Goal: Ask a question: Seek information or help from site administrators or community

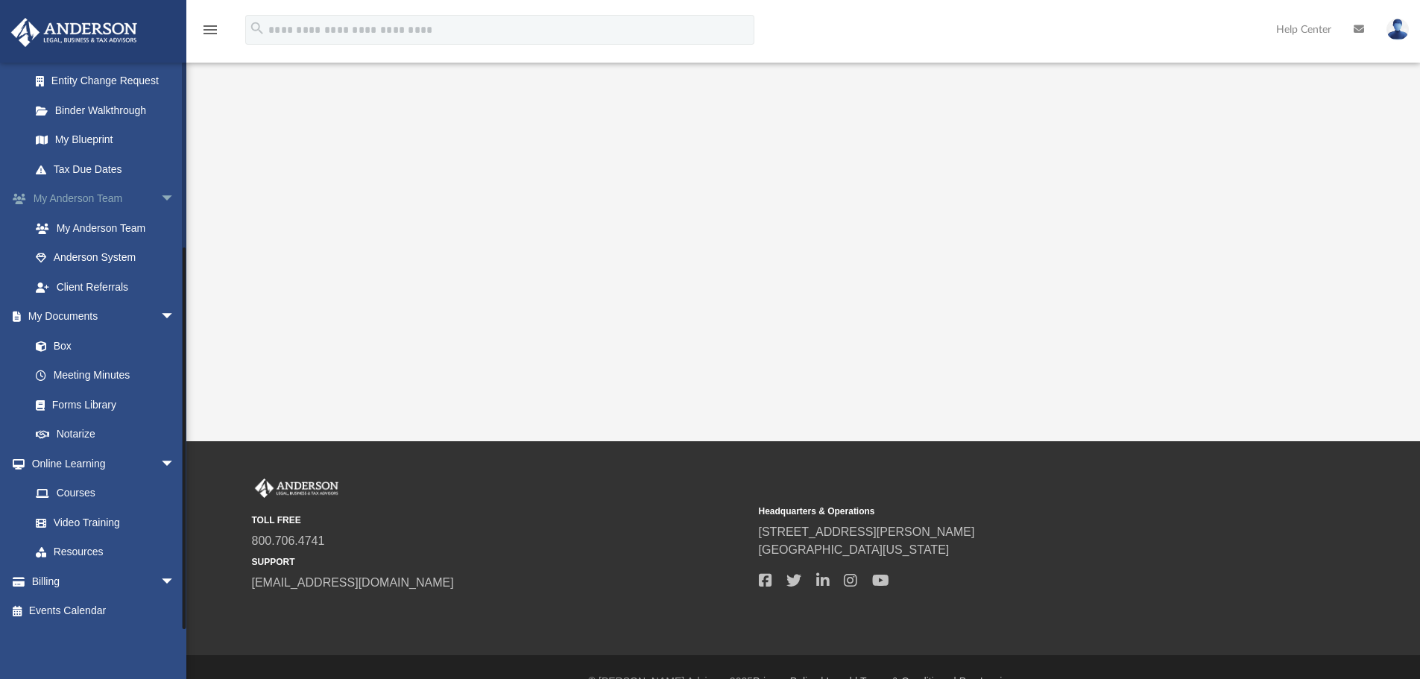
scroll to position [370, 0]
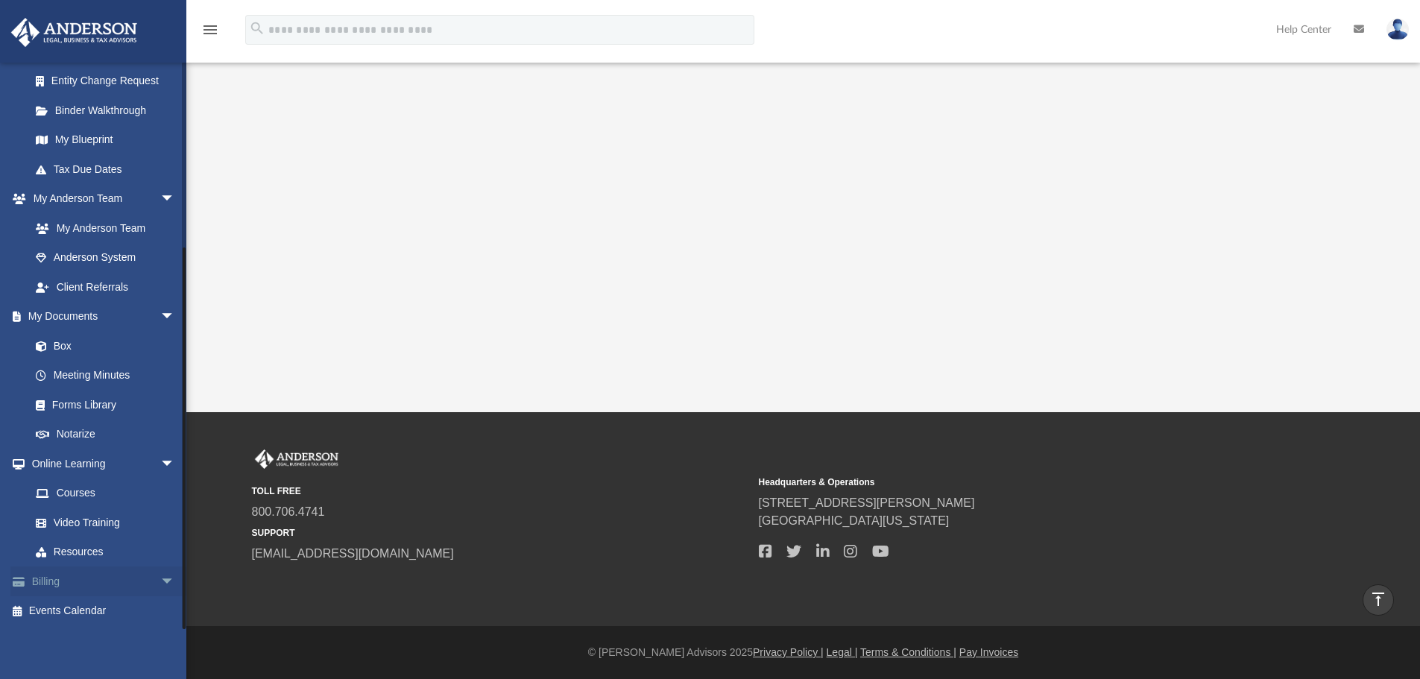
click at [29, 585] on span at bounding box center [26, 582] width 11 height 10
click at [160, 575] on span "arrow_drop_down" at bounding box center [175, 582] width 30 height 31
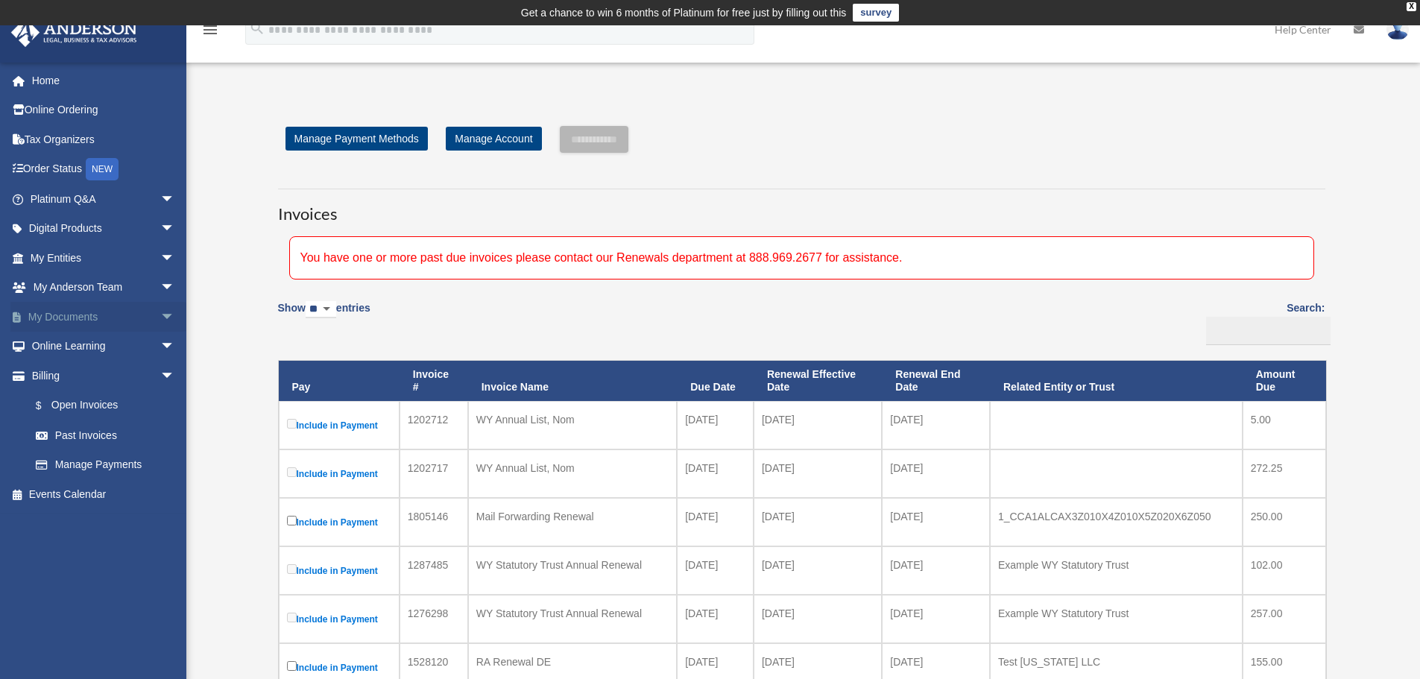
click at [160, 319] on span "arrow_drop_down" at bounding box center [175, 317] width 30 height 31
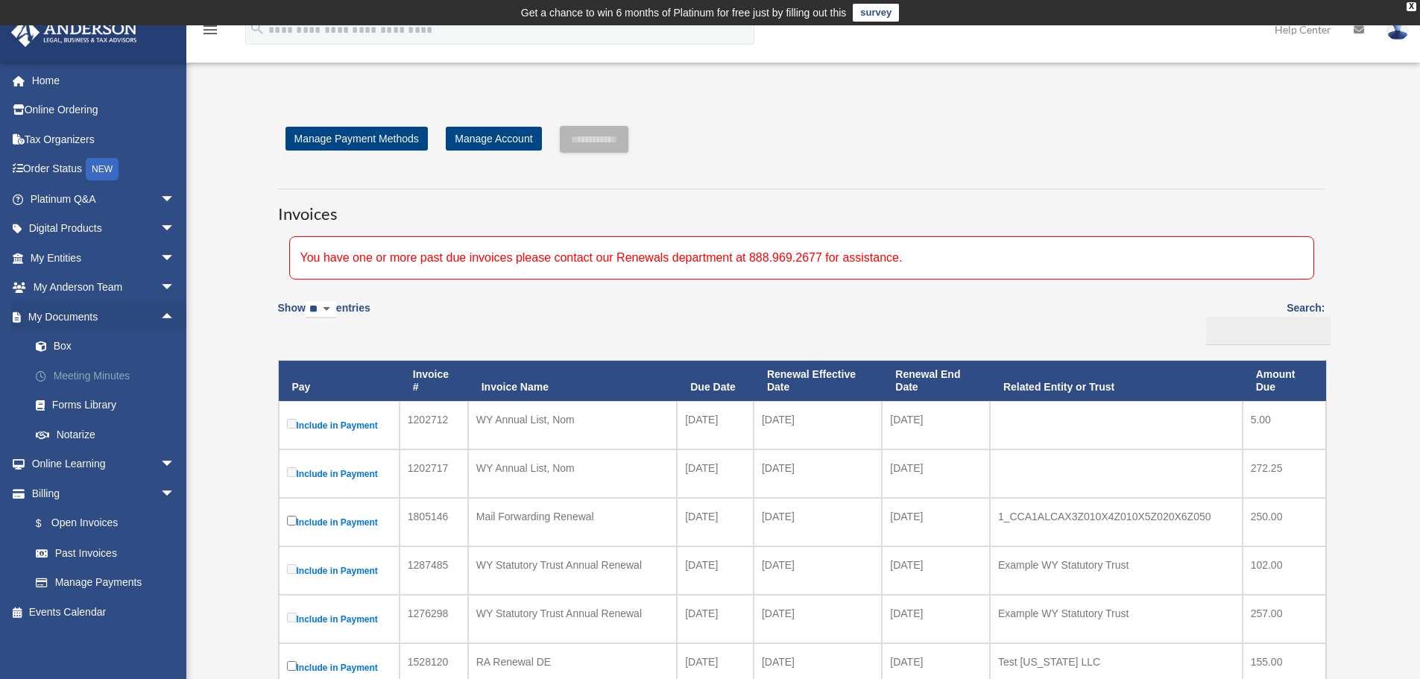
click at [95, 377] on link "Meeting Minutes" at bounding box center [109, 376] width 177 height 30
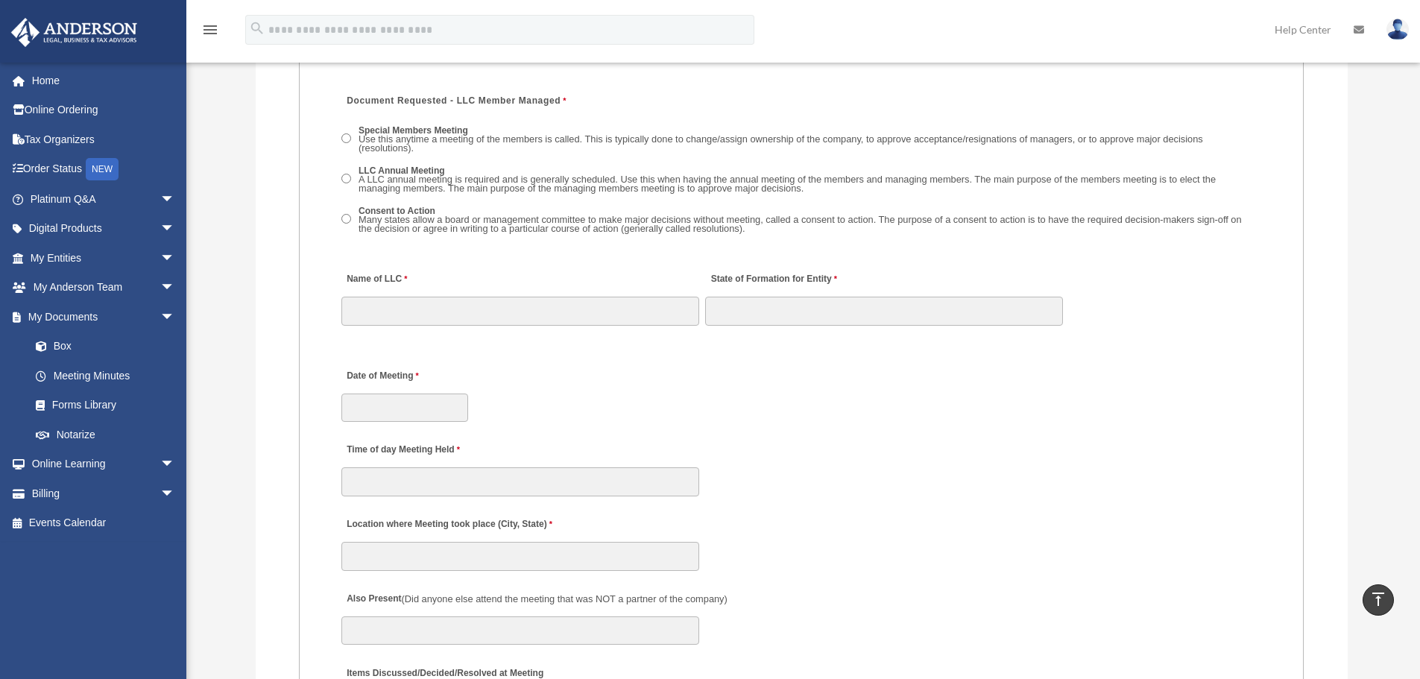
scroll to position [2171, 0]
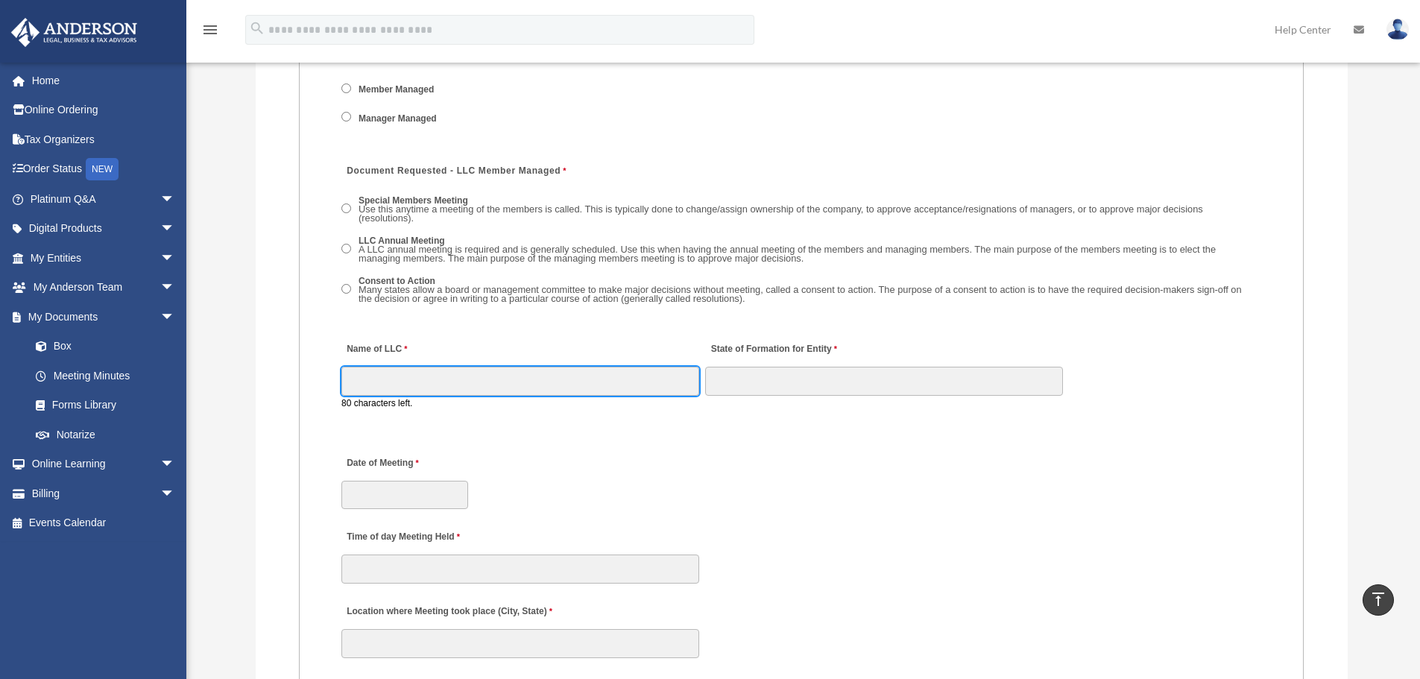
click at [394, 372] on input "Name of LLC" at bounding box center [520, 381] width 358 height 28
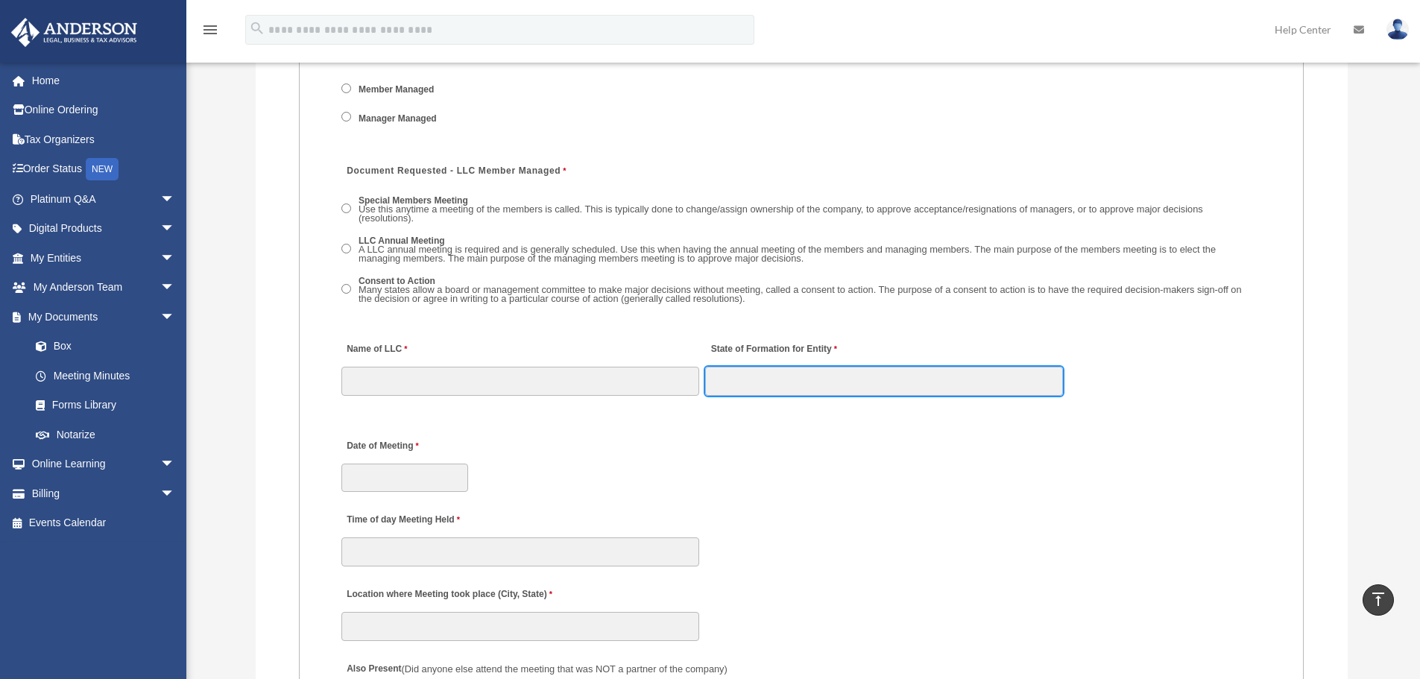
click at [887, 392] on input "State of Formation for Entity" at bounding box center [884, 381] width 358 height 28
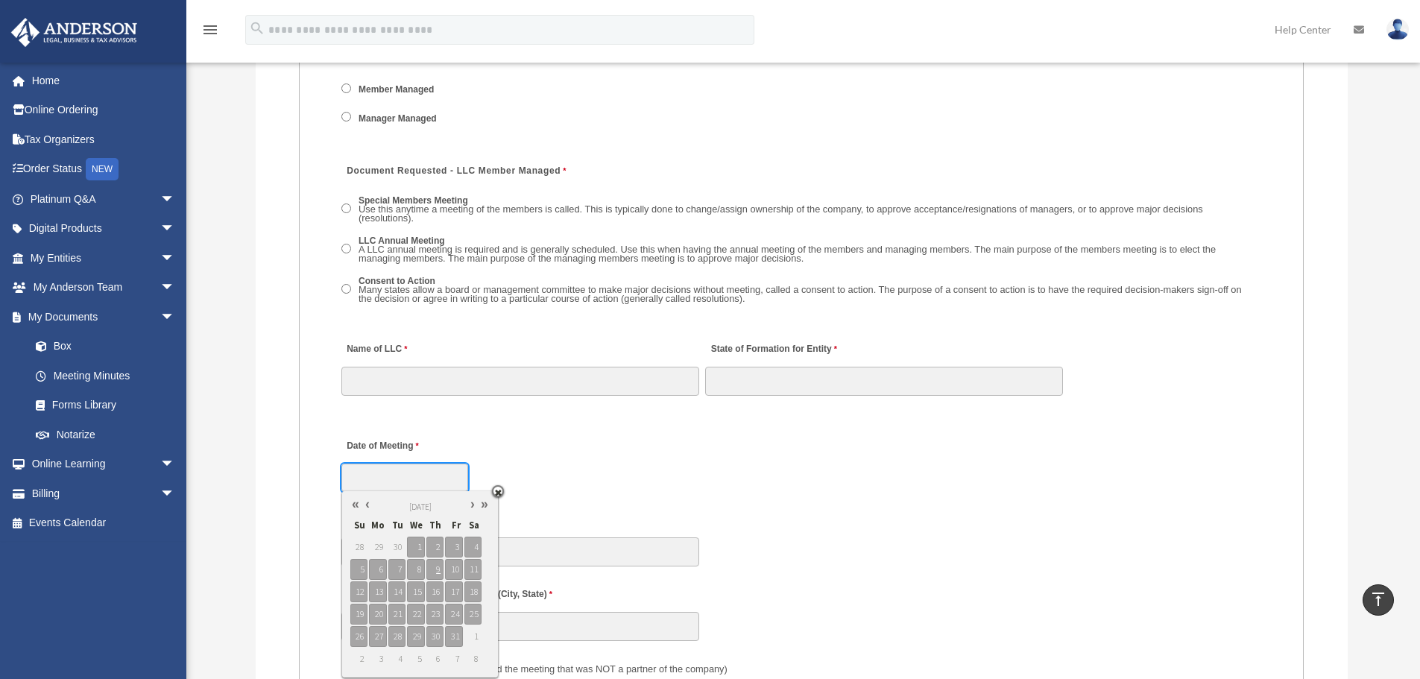
click at [412, 485] on input "Date of Meeting" at bounding box center [404, 478] width 127 height 28
click at [693, 438] on div "Date of Meeting" at bounding box center [801, 461] width 923 height 66
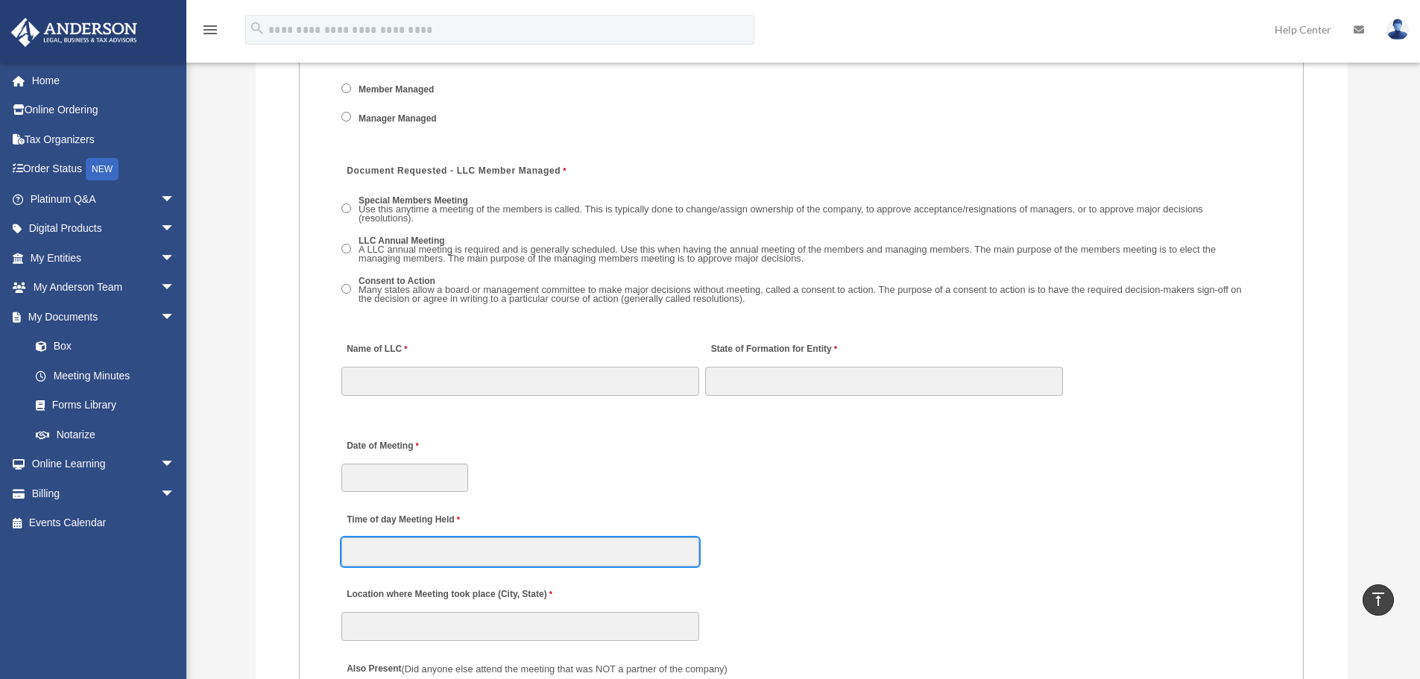
click at [349, 564] on input "Time of day Meeting Held" at bounding box center [520, 552] width 358 height 28
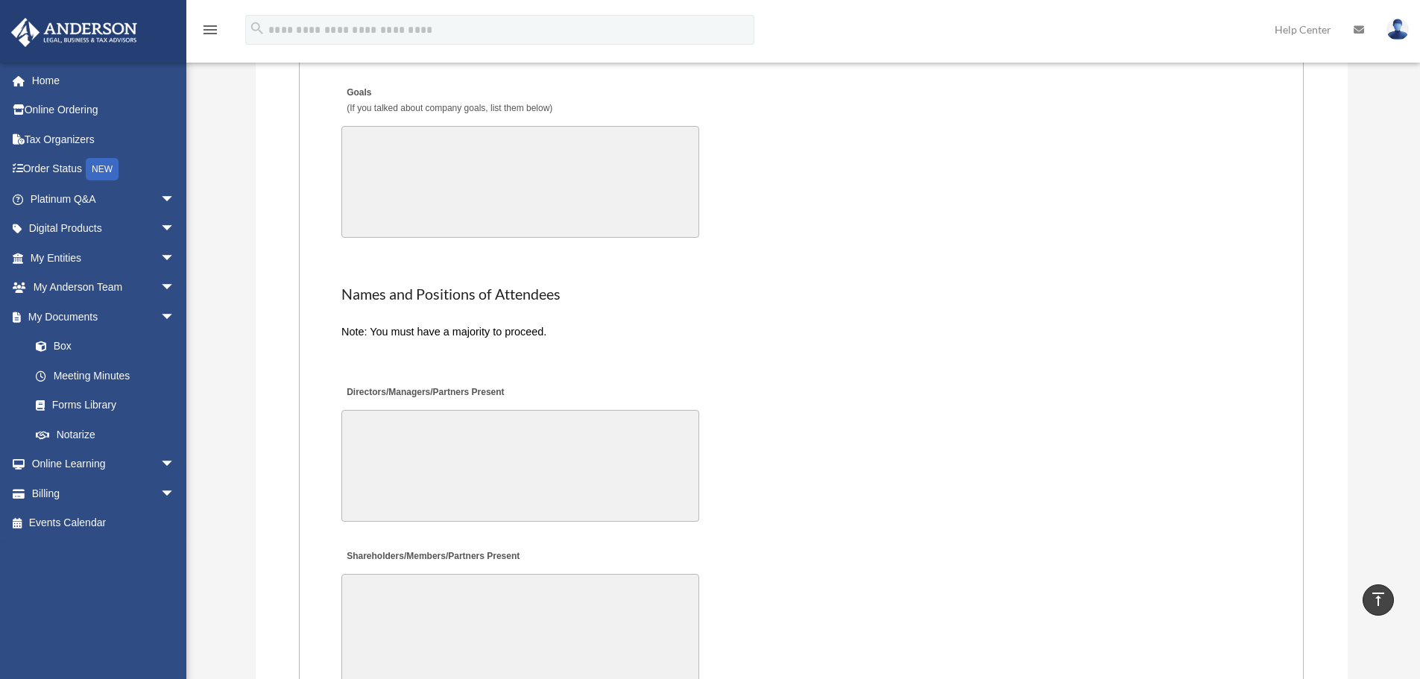
scroll to position [3214, 0]
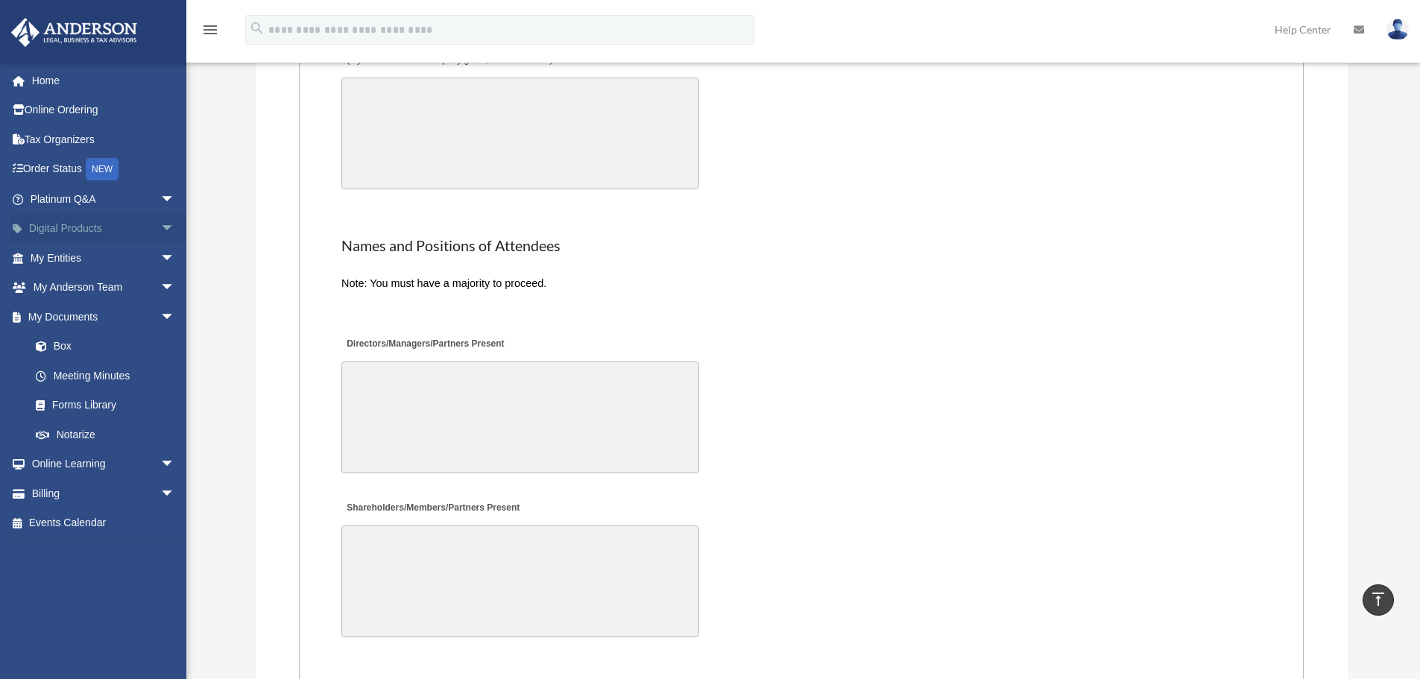
click at [160, 226] on span "arrow_drop_down" at bounding box center [175, 229] width 30 height 31
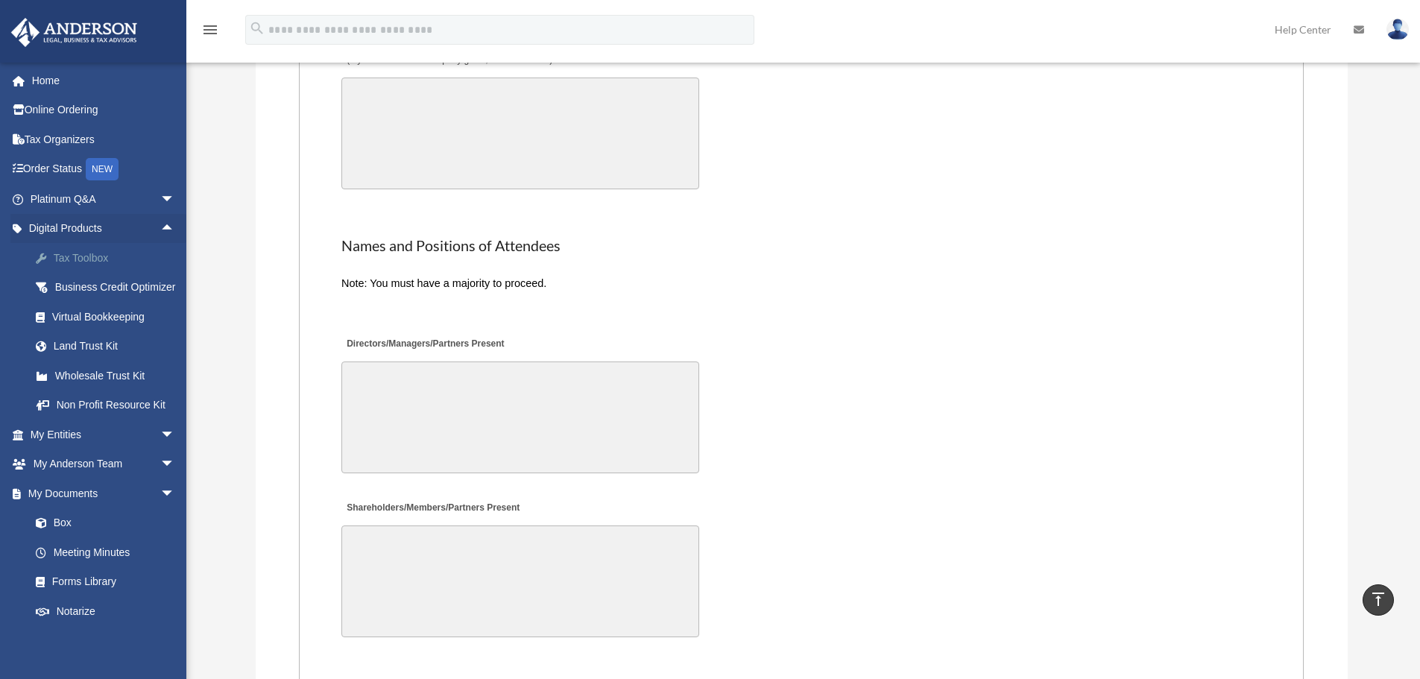
click at [86, 256] on div "Tax Toolbox" at bounding box center [115, 258] width 127 height 19
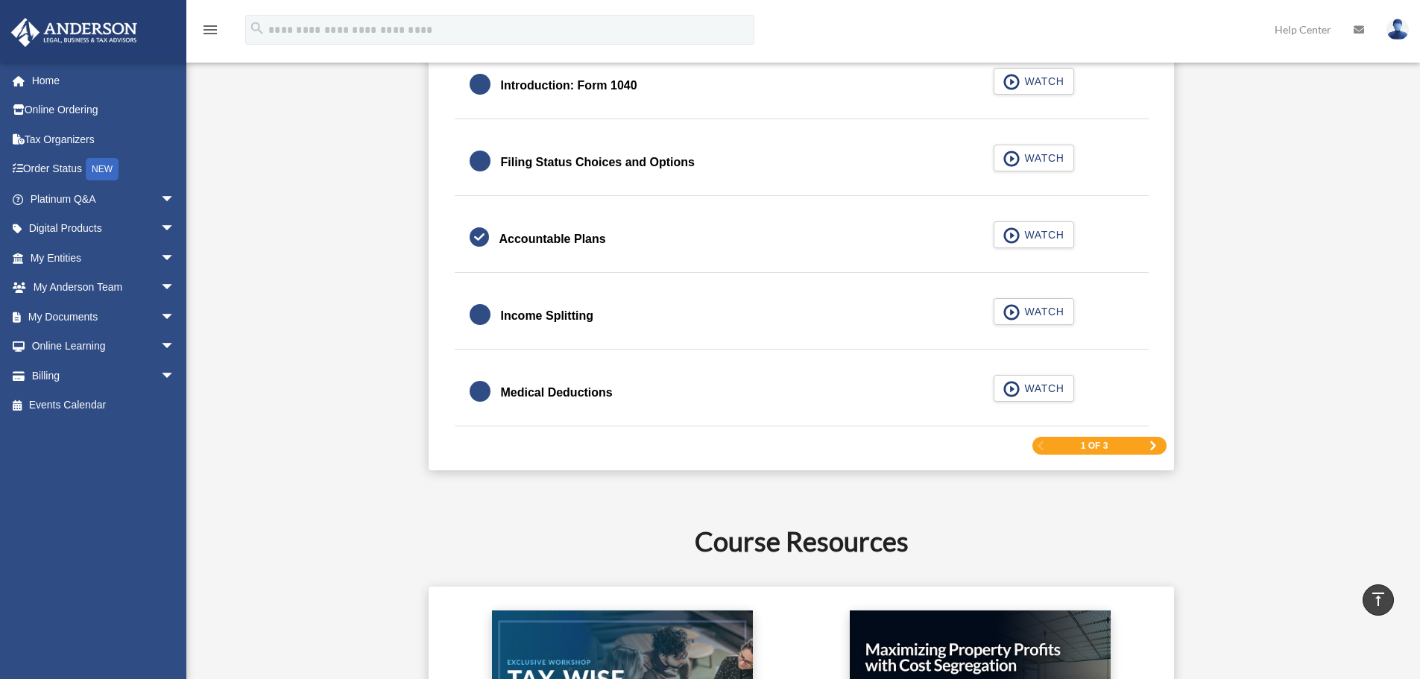
scroll to position [2088, 0]
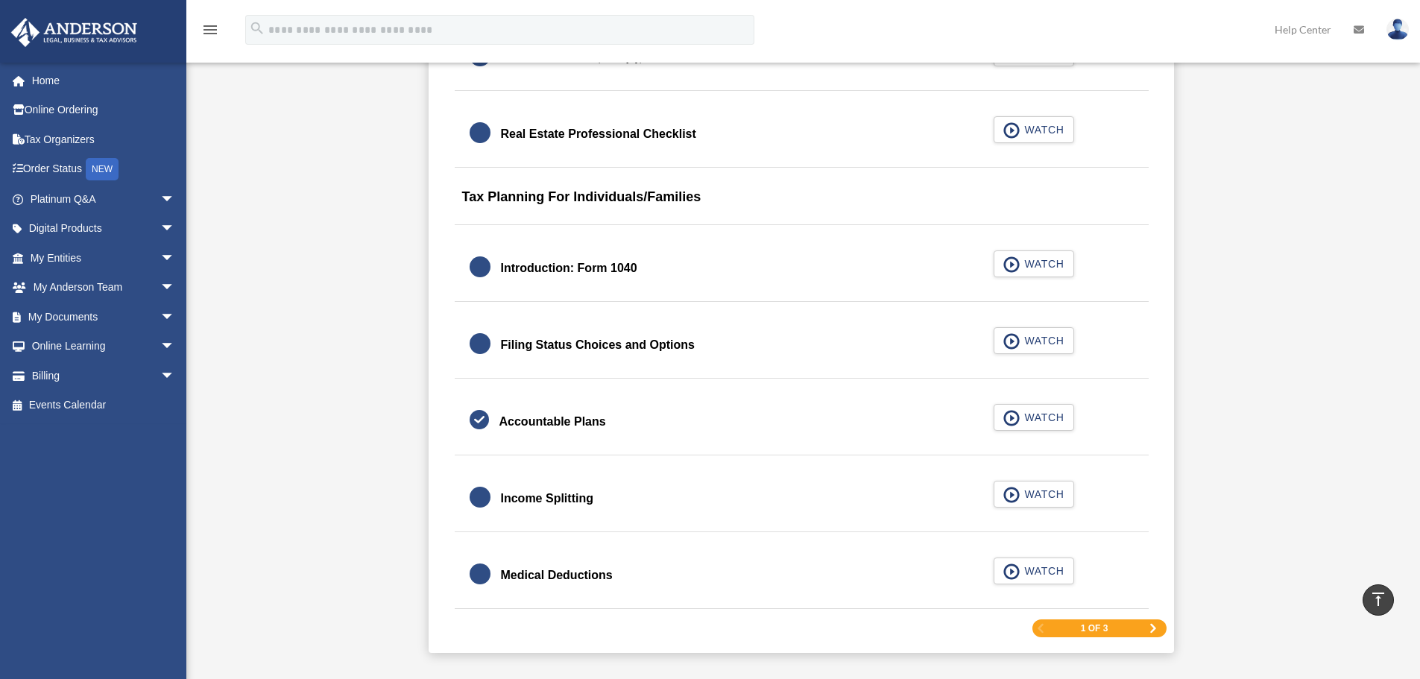
click at [1153, 634] on link "Next Page" at bounding box center [1153, 628] width 9 height 10
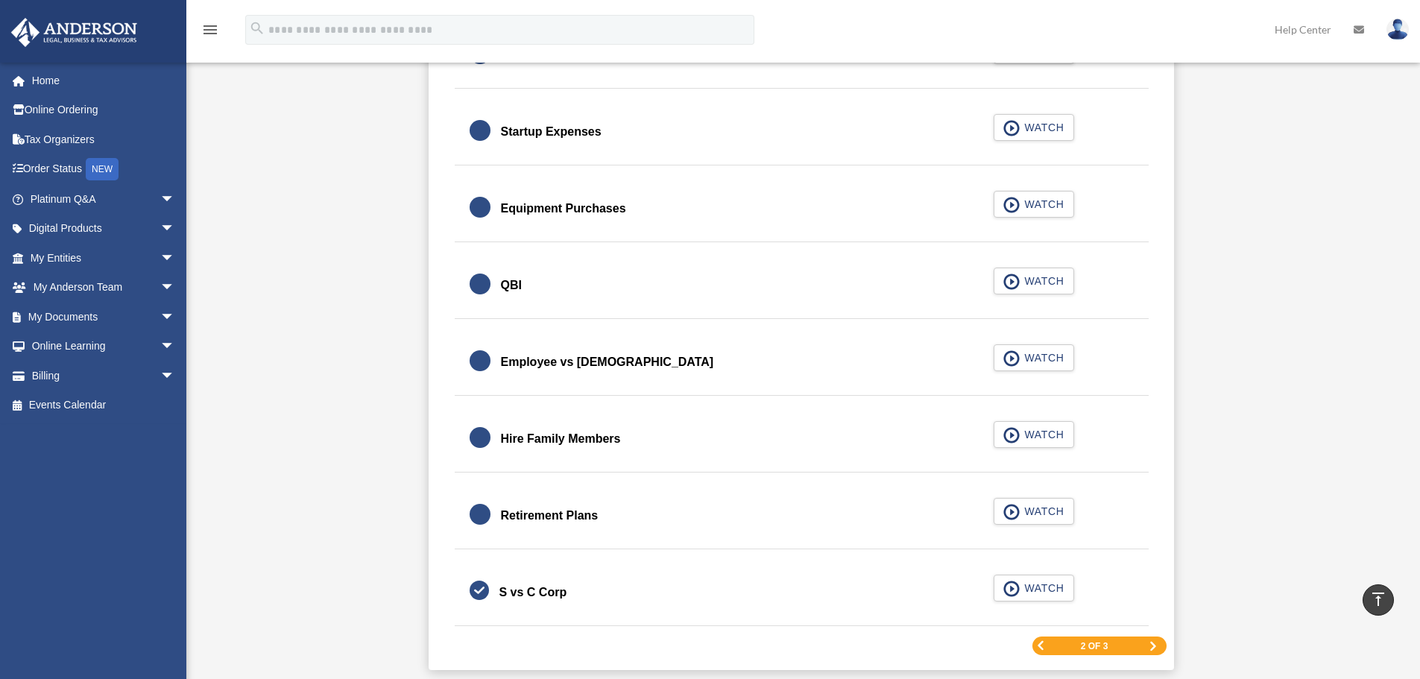
scroll to position [2237, 0]
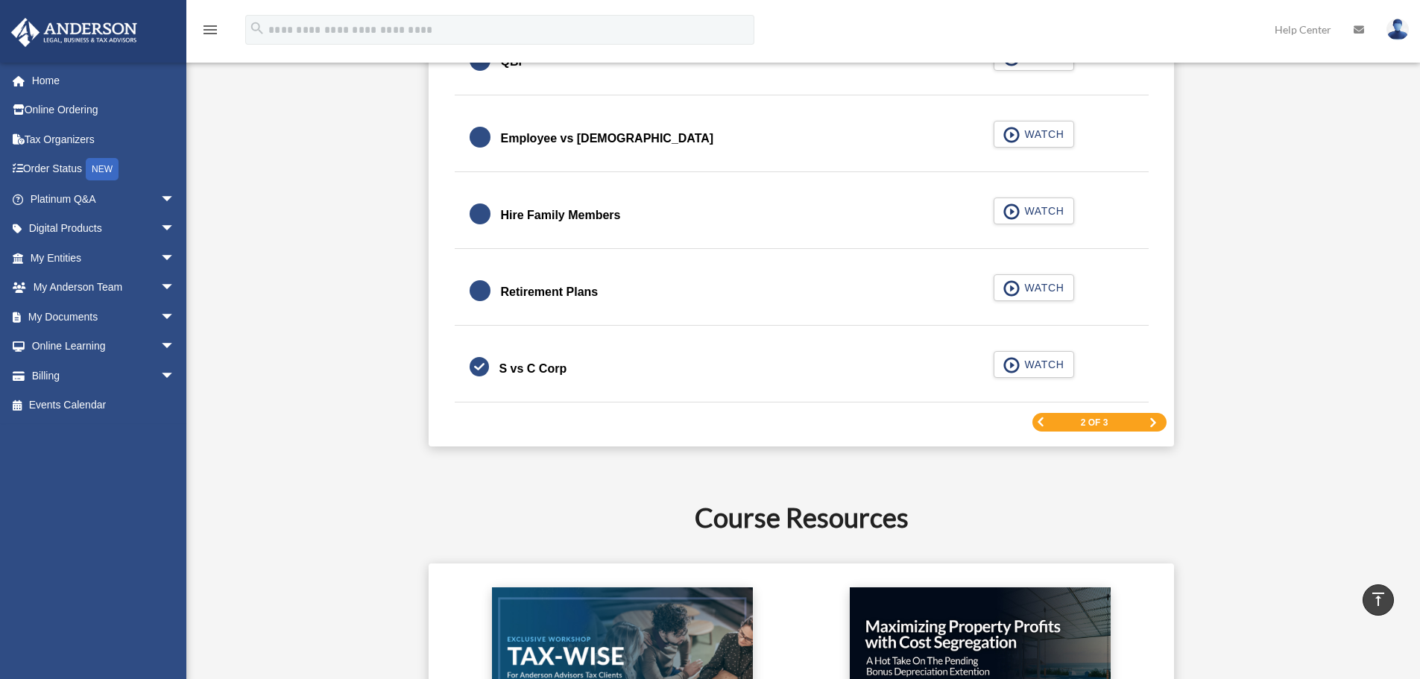
click at [1157, 418] on span "Next Page" at bounding box center [1153, 422] width 9 height 9
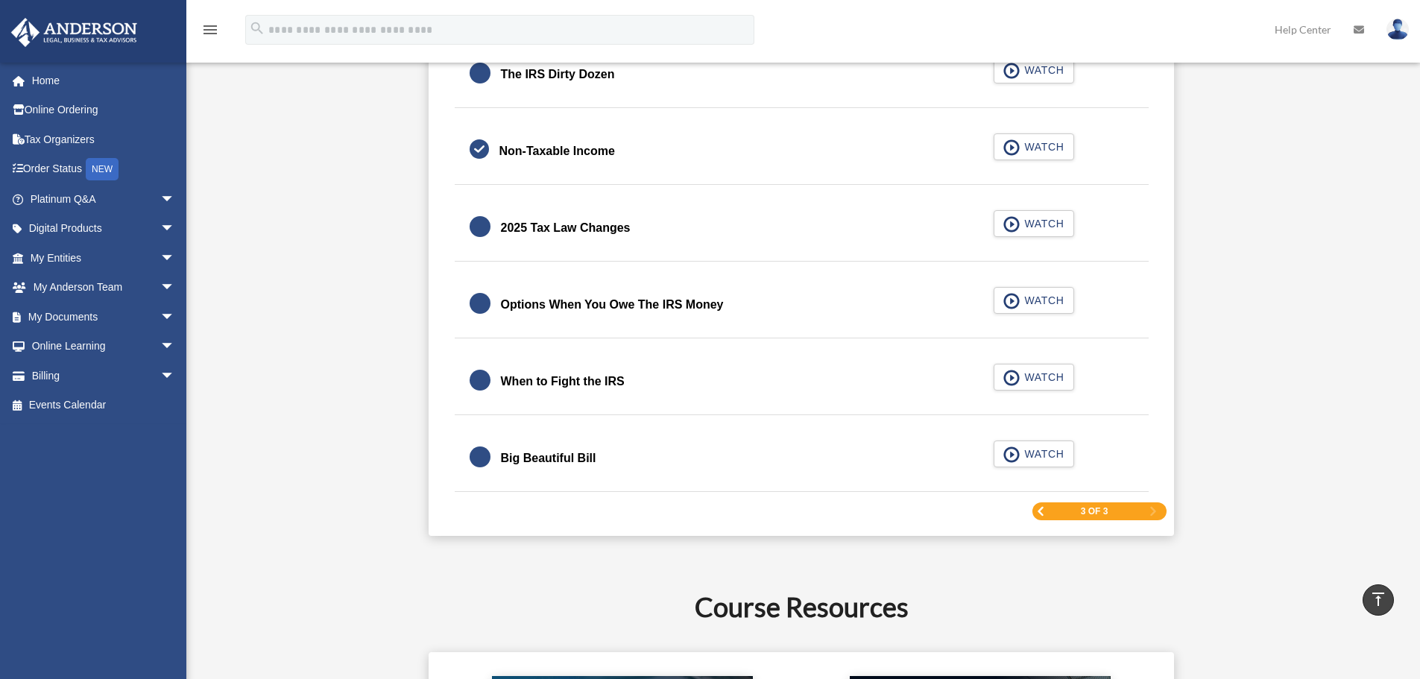
scroll to position [1939, 0]
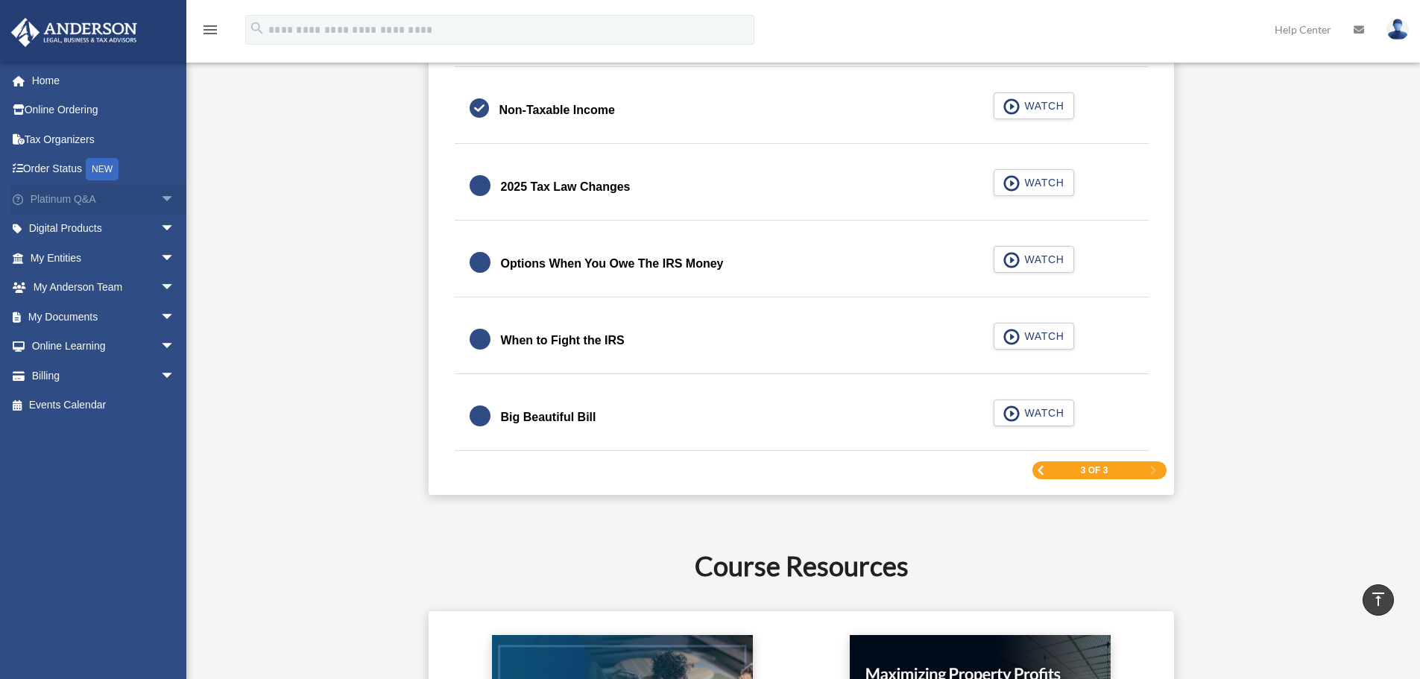
click at [160, 192] on span "arrow_drop_down" at bounding box center [175, 199] width 30 height 31
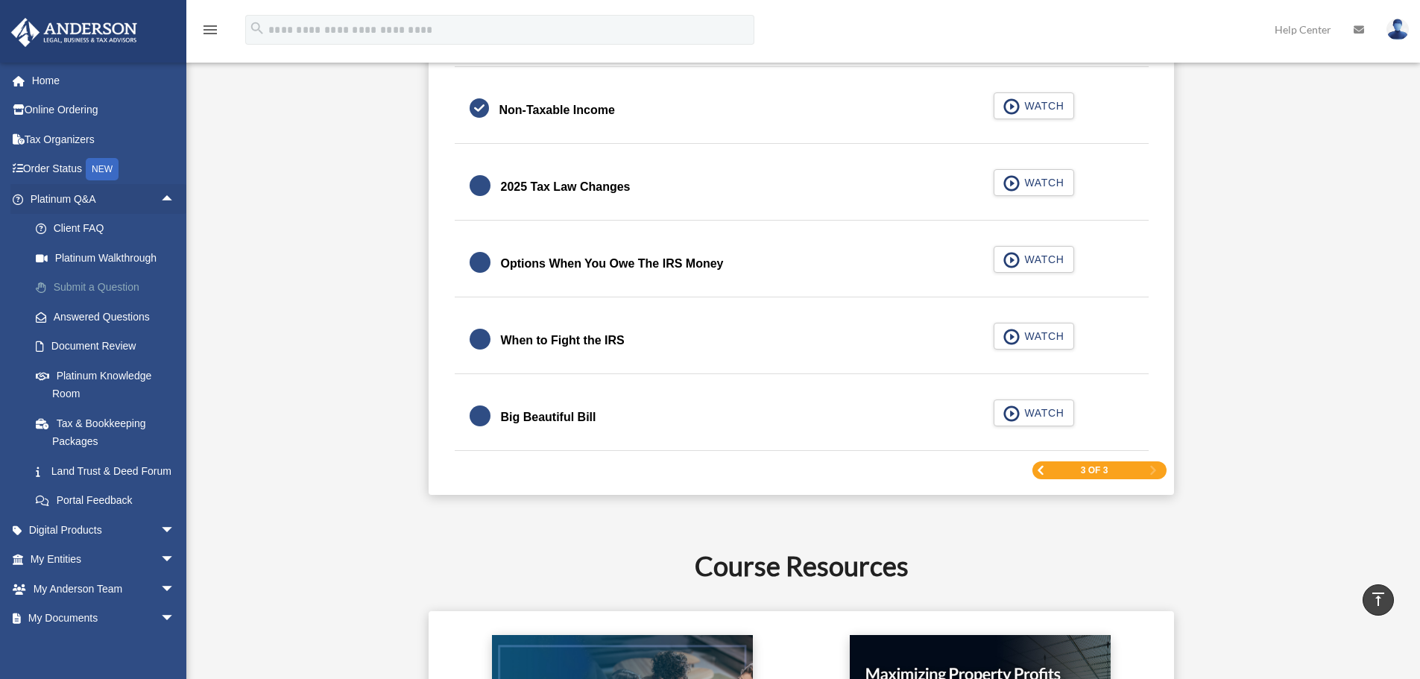
click at [75, 289] on link "Submit a Question" at bounding box center [109, 288] width 177 height 30
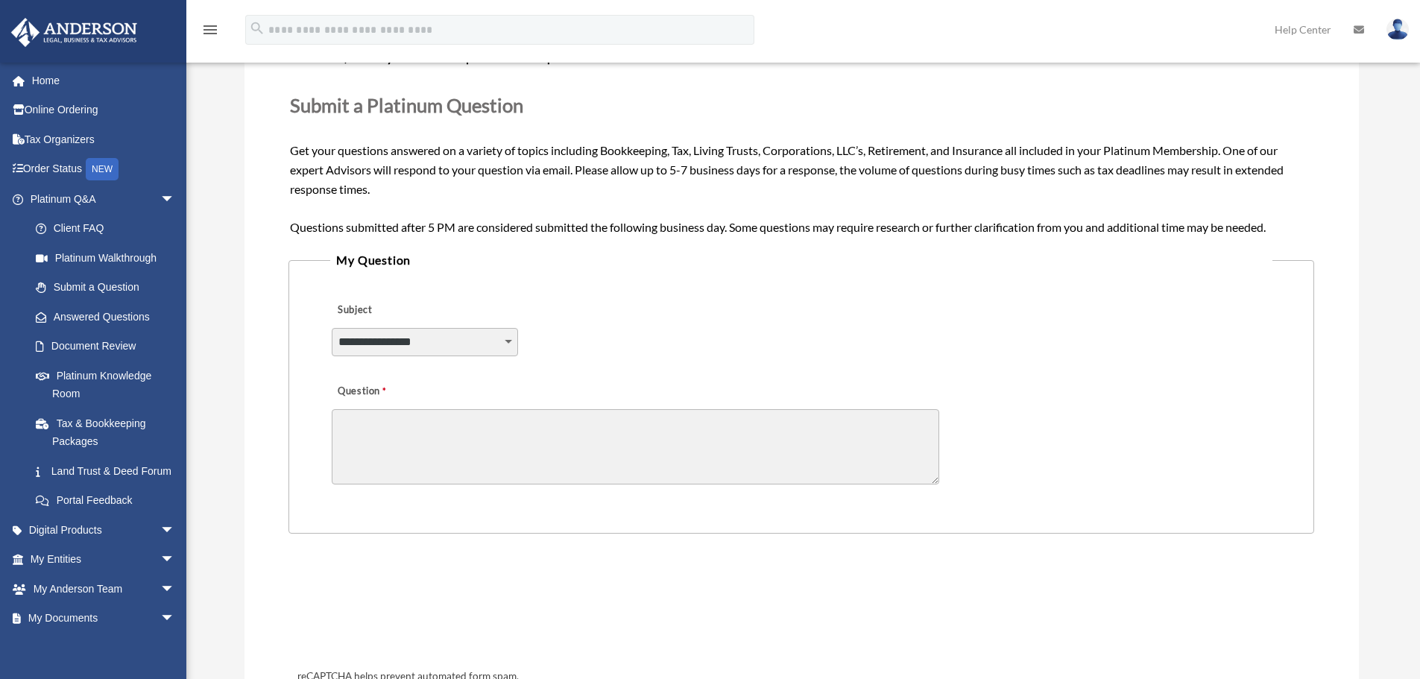
scroll to position [224, 0]
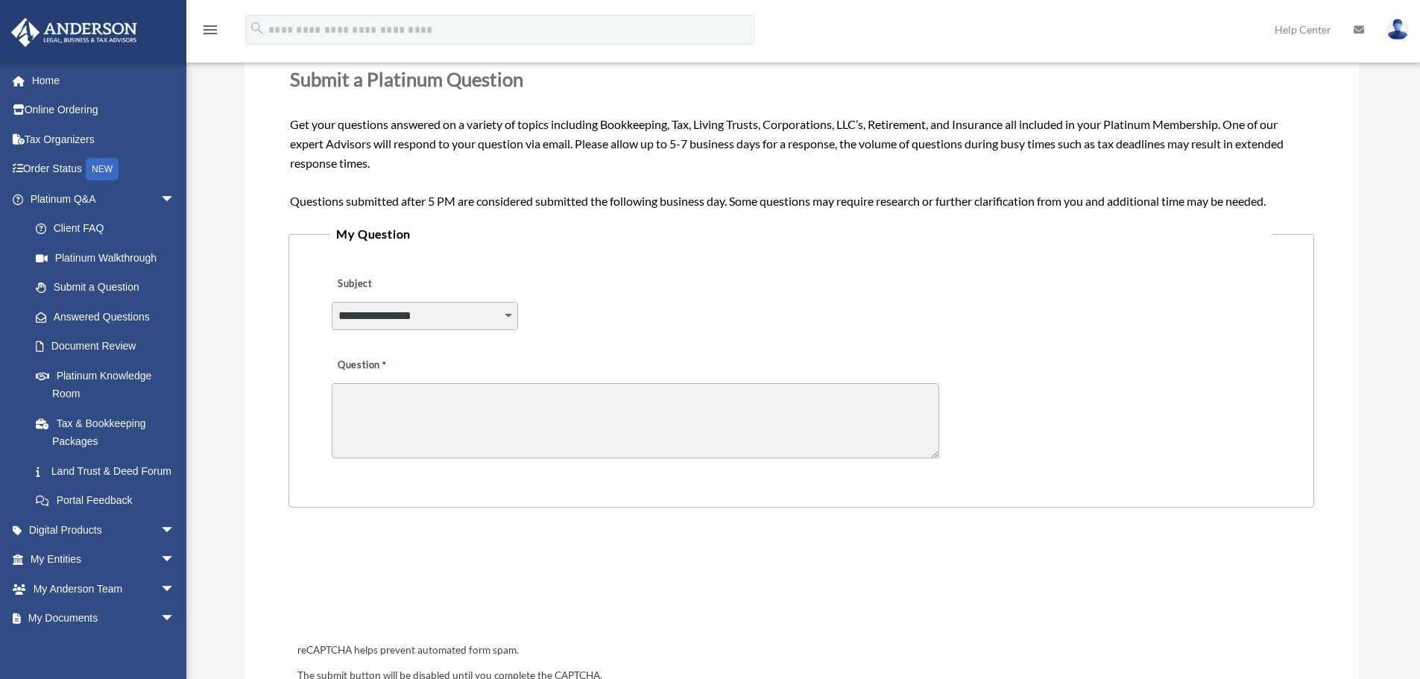
click at [415, 317] on select "**********" at bounding box center [425, 316] width 186 height 28
select select "******"
click at [332, 302] on select "**********" at bounding box center [425, 316] width 186 height 28
click at [407, 409] on textarea "Question" at bounding box center [636, 420] width 608 height 75
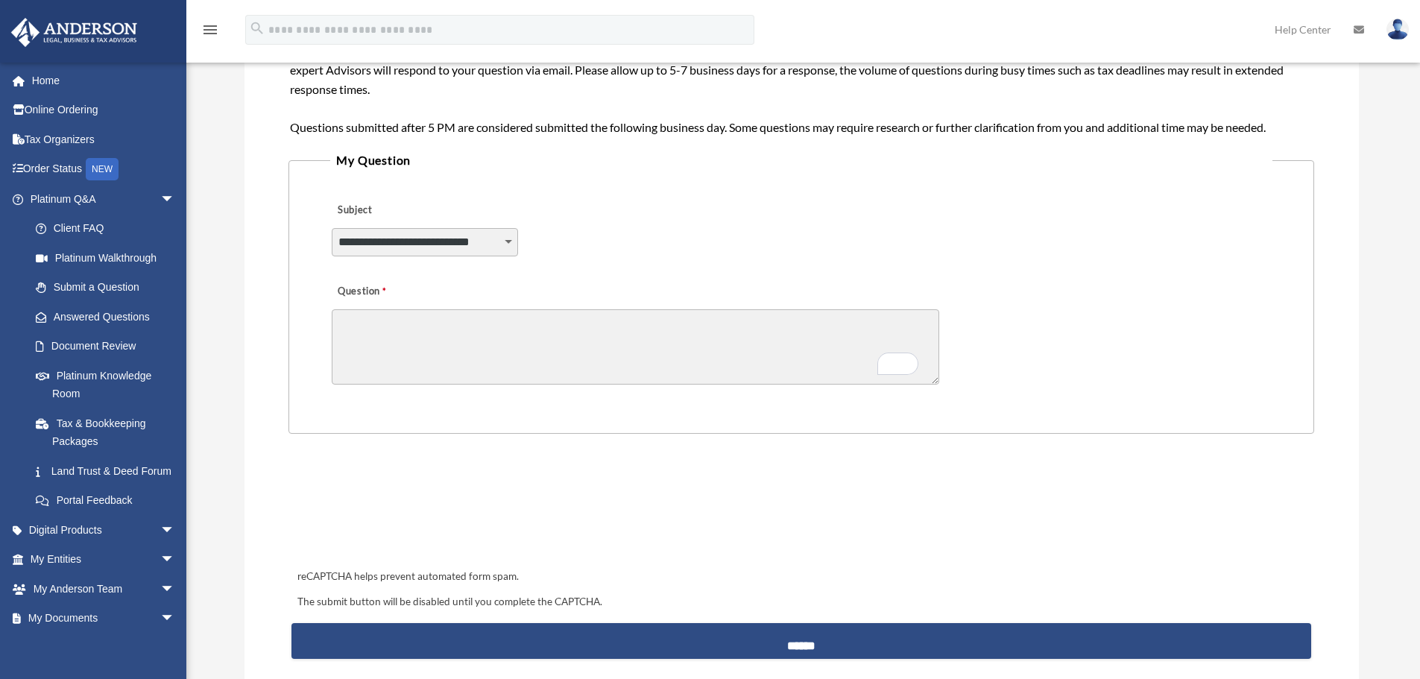
scroll to position [298, 0]
